Goal: Information Seeking & Learning: Check status

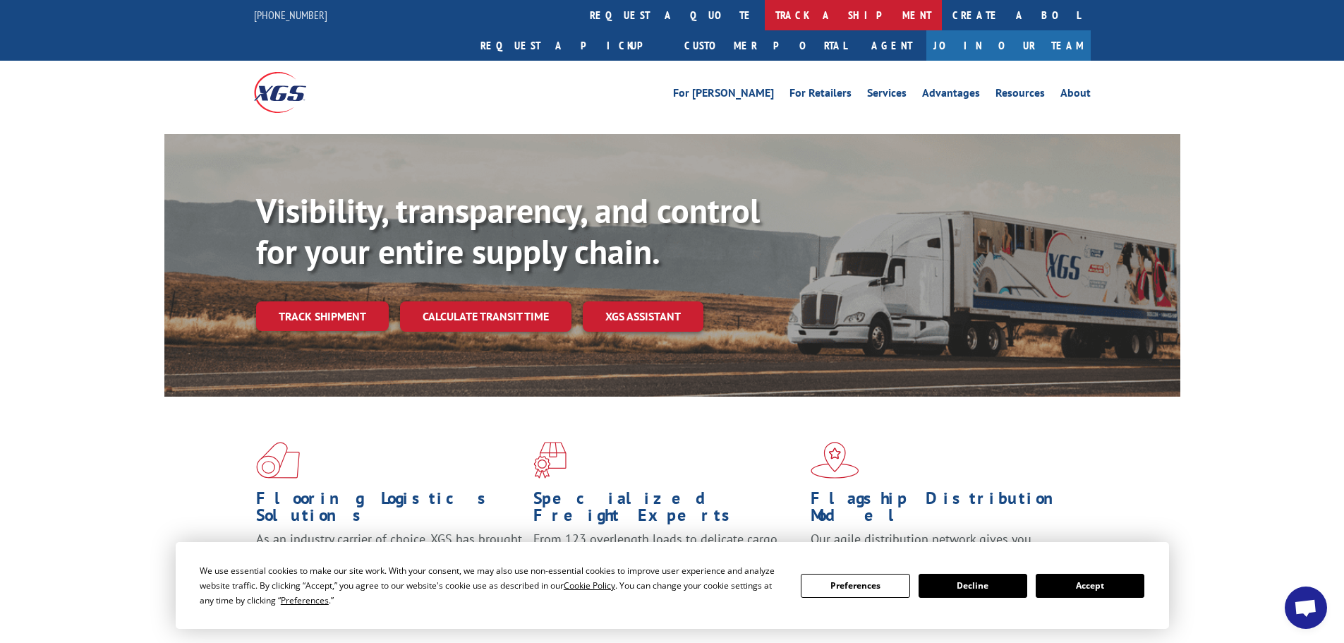
click at [765, 18] on link "track a shipment" at bounding box center [853, 15] width 177 height 30
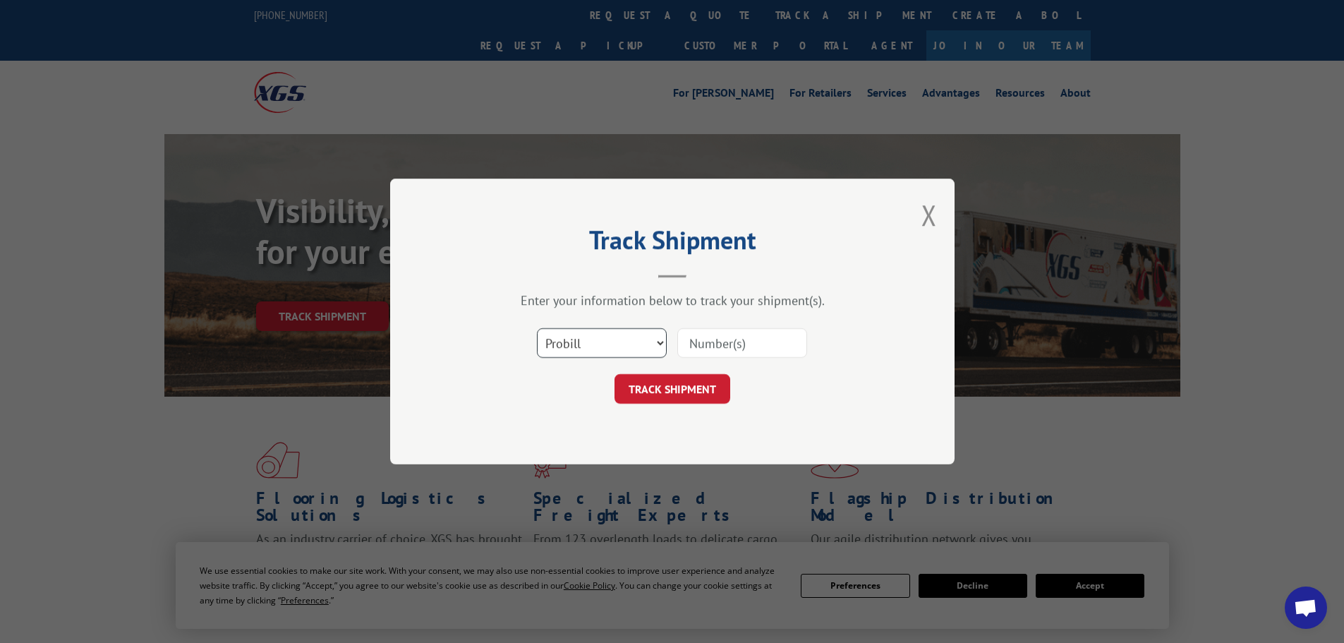
click at [573, 357] on select "Select category... Probill BOL PO" at bounding box center [602, 343] width 130 height 30
select select "po"
click at [537, 328] on select "Select category... Probill BOL PO" at bounding box center [602, 343] width 130 height 30
click at [729, 338] on input at bounding box center [742, 343] width 130 height 30
paste input "07504828"
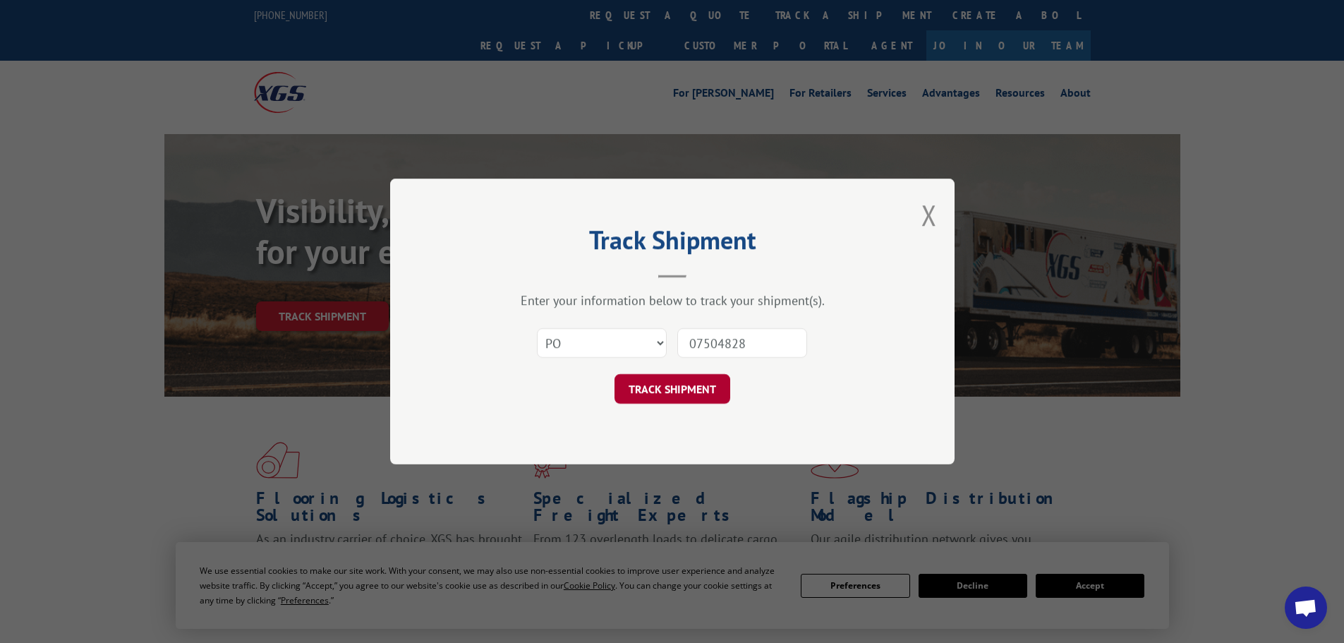
type input "07504828"
click at [694, 389] on button "TRACK SHIPMENT" at bounding box center [672, 389] width 116 height 30
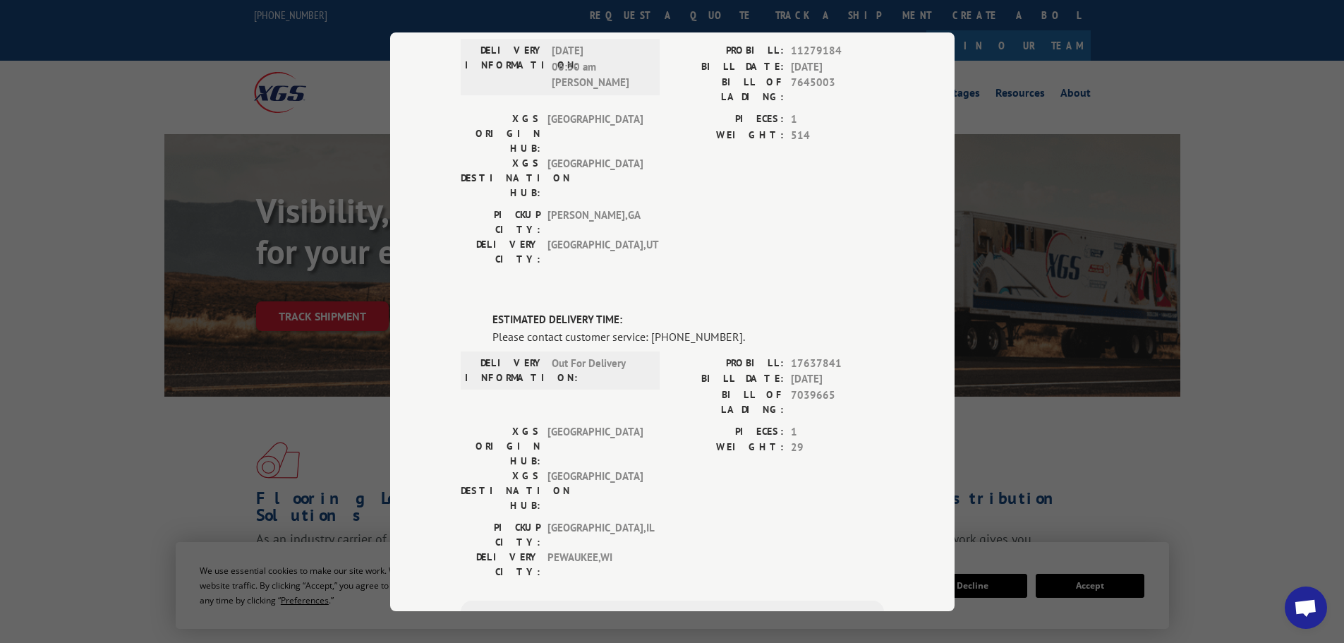
scroll to position [490, 0]
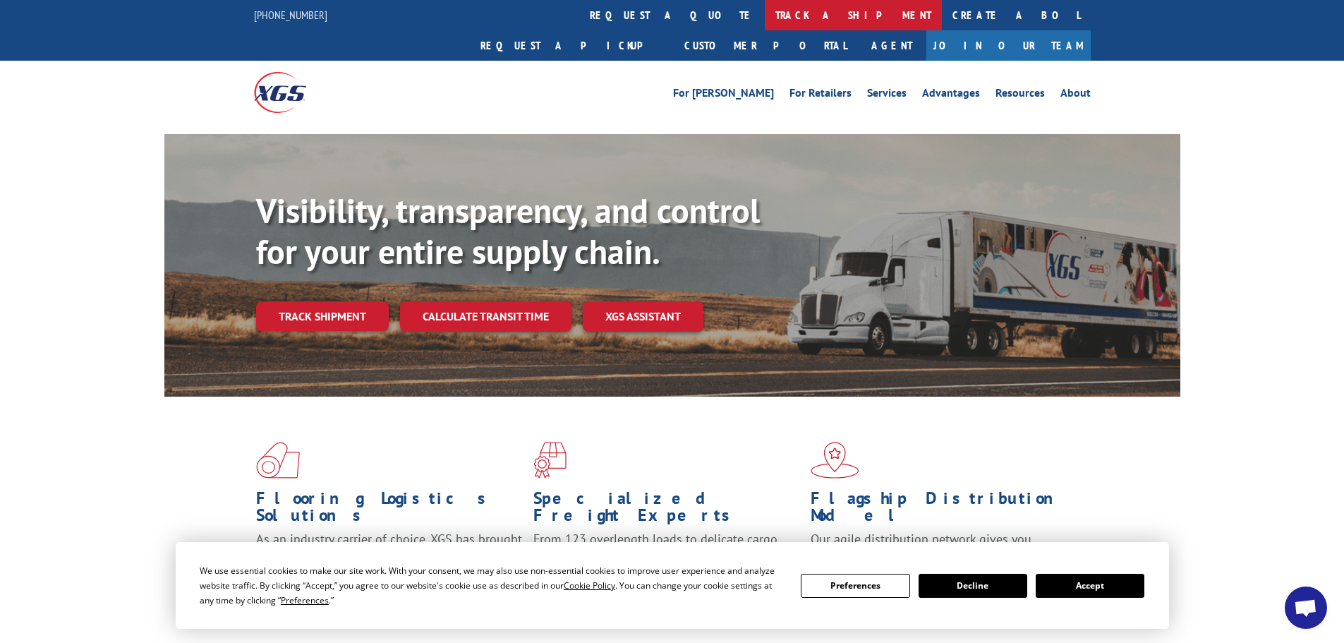
click at [765, 20] on link "track a shipment" at bounding box center [853, 15] width 177 height 30
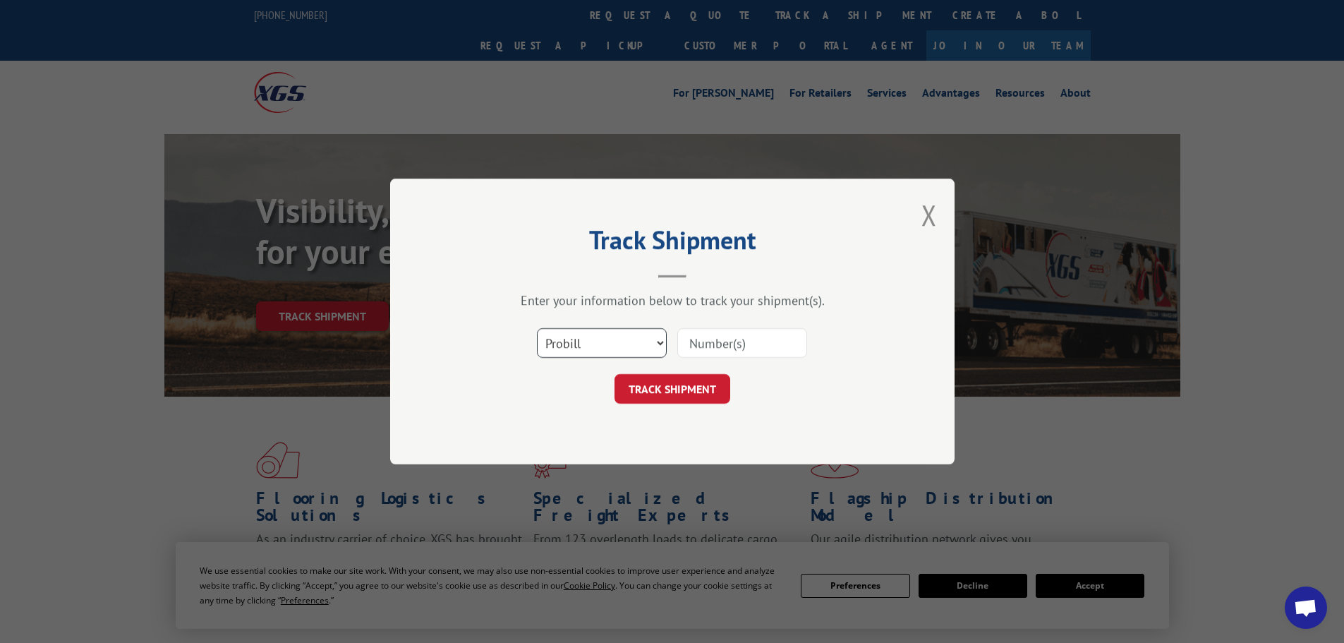
click at [630, 342] on select "Select category... Probill BOL PO" at bounding box center [602, 343] width 130 height 30
select select "po"
click at [537, 328] on select "Select category... Probill BOL PO" at bounding box center [602, 343] width 130 height 30
click at [719, 344] on input at bounding box center [742, 343] width 130 height 30
click at [719, 343] on input at bounding box center [742, 343] width 130 height 30
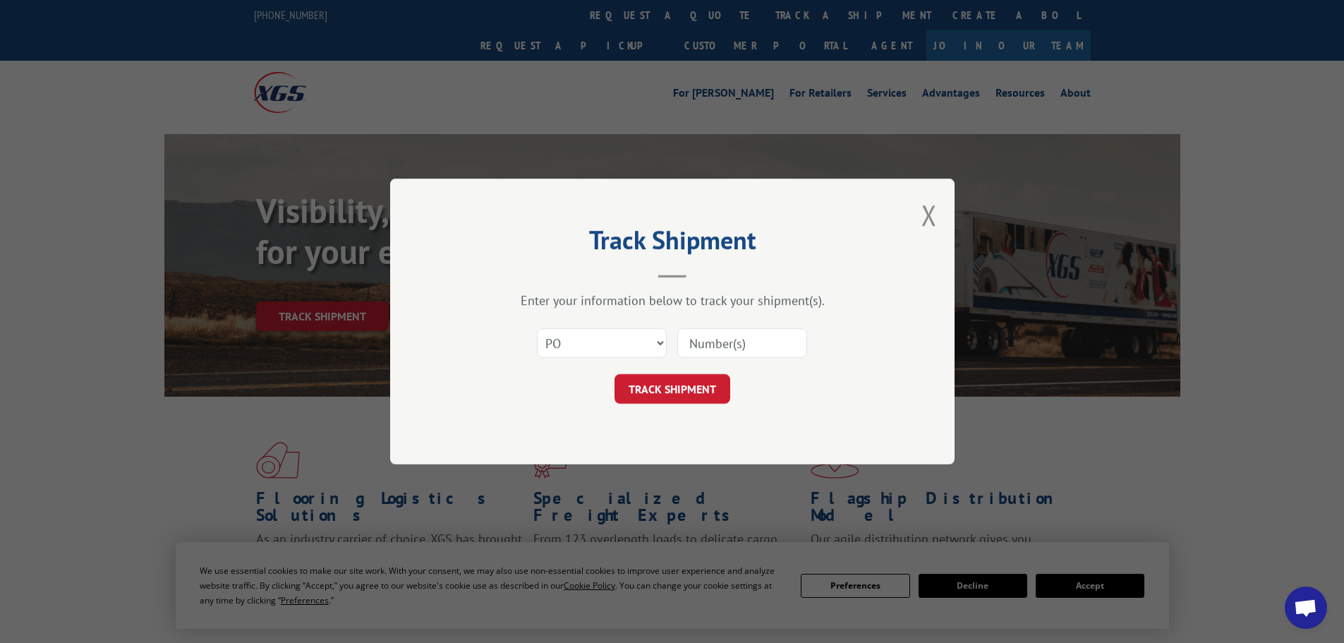
paste input "25523136"
type input "25523136"
click at [687, 384] on button "TRACK SHIPMENT" at bounding box center [672, 389] width 116 height 30
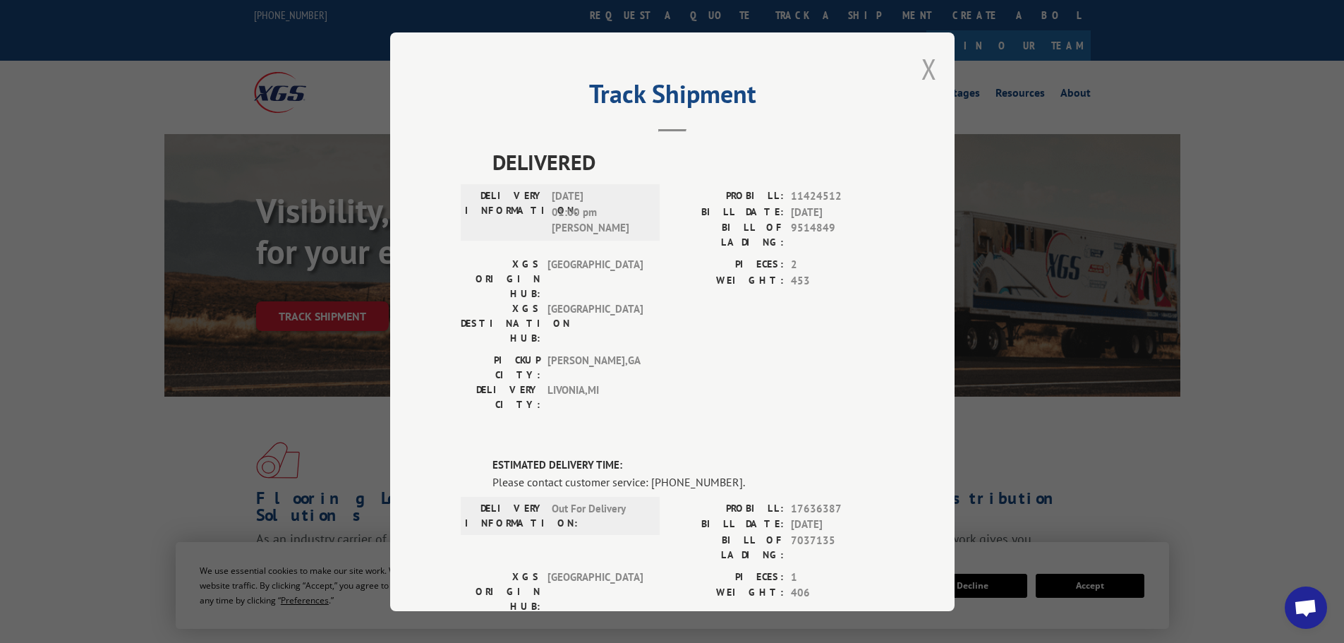
click at [923, 78] on button "Close modal" at bounding box center [929, 68] width 16 height 37
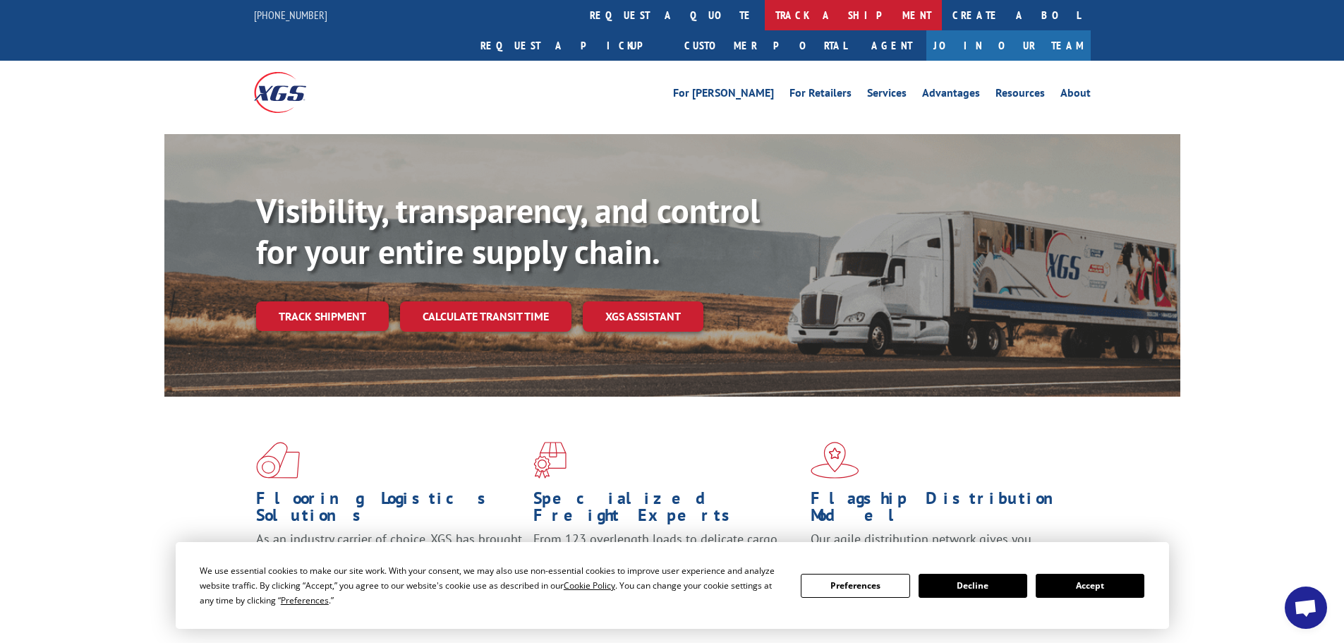
click at [765, 28] on link "track a shipment" at bounding box center [853, 15] width 177 height 30
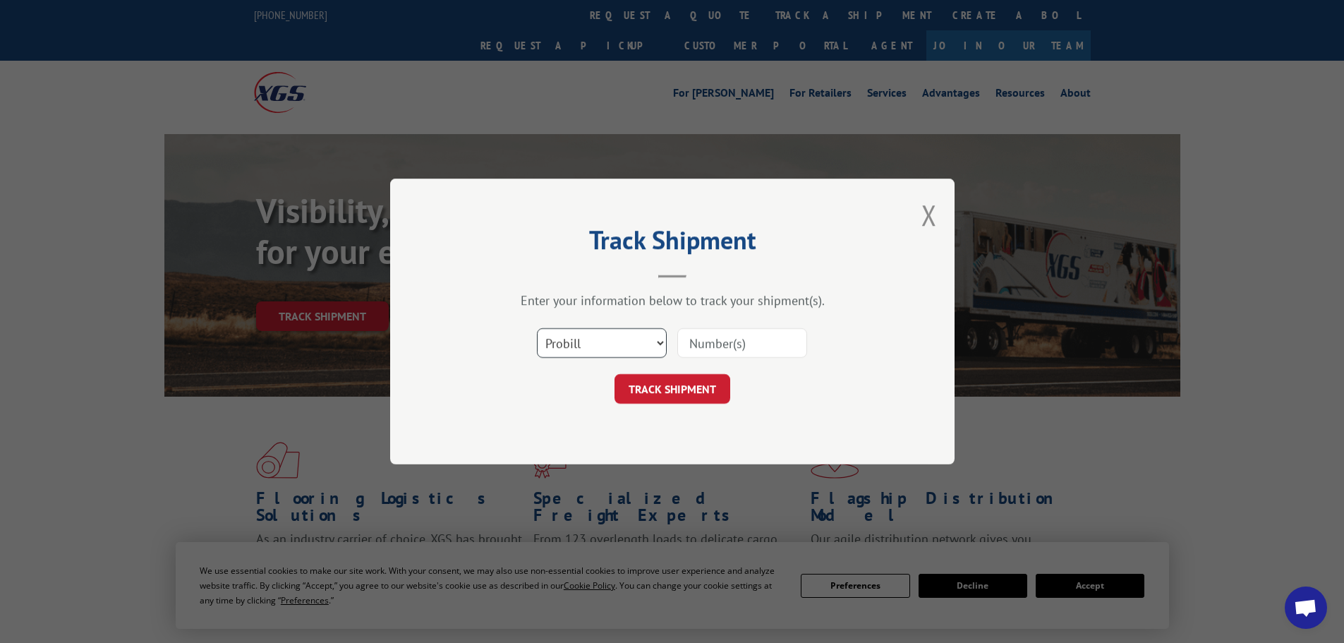
click at [631, 350] on select "Select category... Probill BOL PO" at bounding box center [602, 343] width 130 height 30
select select "po"
click at [537, 328] on select "Select category... Probill BOL PO" at bounding box center [602, 343] width 130 height 30
click at [730, 342] on input at bounding box center [742, 343] width 130 height 30
paste input "11508439"
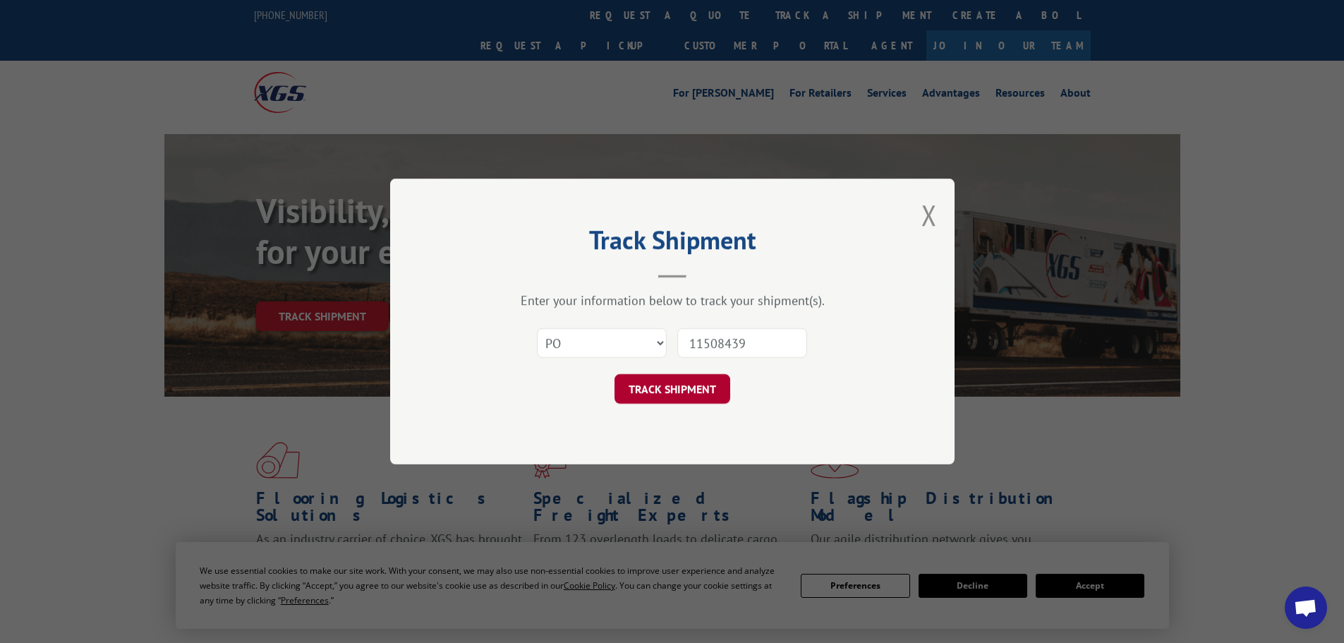
type input "11508439"
click at [693, 395] on button "TRACK SHIPMENT" at bounding box center [672, 389] width 116 height 30
